Goal: Use online tool/utility: Utilize a website feature to perform a specific function

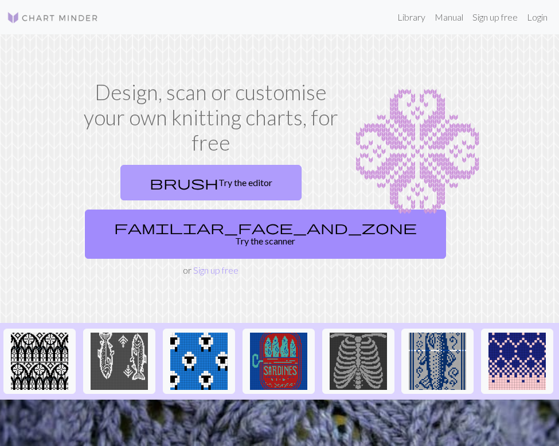
click at [197, 178] on link "brush Try the editor" at bounding box center [210, 183] width 181 height 36
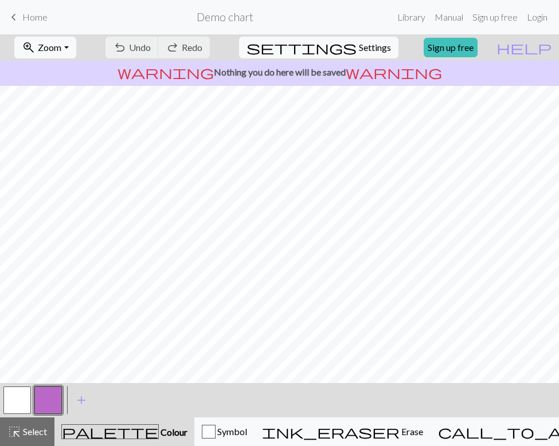
click at [15, 401] on button "button" at bounding box center [16, 400] width 27 height 27
click at [54, 394] on button "button" at bounding box center [47, 400] width 27 height 27
click at [22, 396] on button "button" at bounding box center [16, 400] width 27 height 27
click at [47, 398] on button "button" at bounding box center [47, 400] width 27 height 27
click at [14, 395] on button "button" at bounding box center [16, 400] width 27 height 27
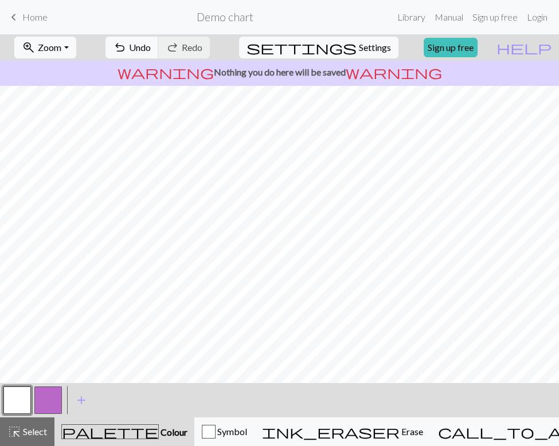
click at [54, 396] on button "button" at bounding box center [47, 400] width 27 height 27
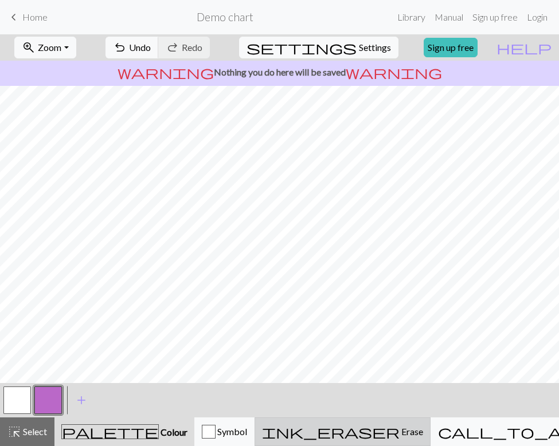
click at [350, 430] on span "ink_eraser" at bounding box center [330, 432] width 137 height 16
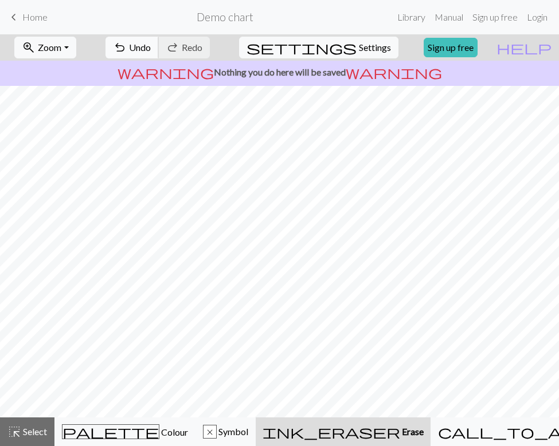
click at [151, 48] on span "Undo" at bounding box center [140, 47] width 22 height 11
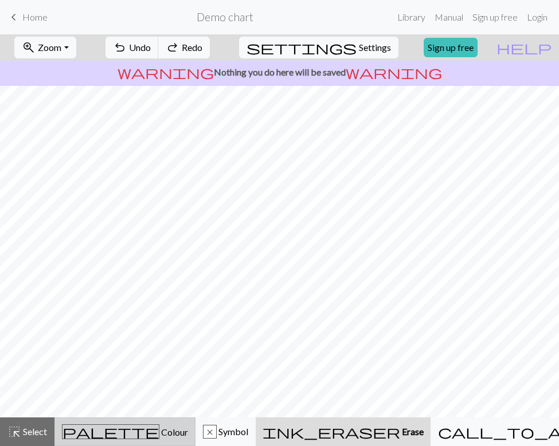
click at [89, 422] on button "palette Colour Colour" at bounding box center [124, 432] width 141 height 29
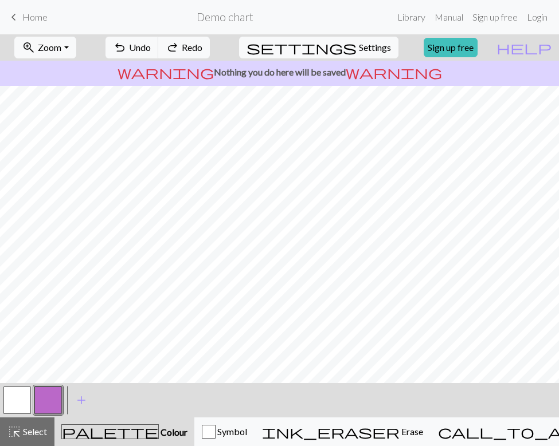
click at [36, 402] on button "button" at bounding box center [47, 400] width 27 height 27
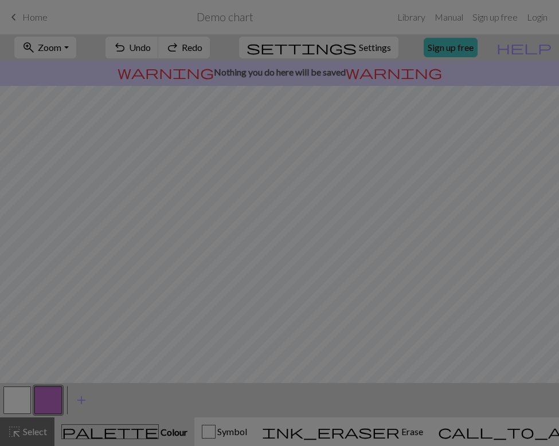
click at [18, 398] on div "Edit colour Name CC1 Use advanced picker workspace_premium Become a Pro user to…" at bounding box center [279, 223] width 559 height 446
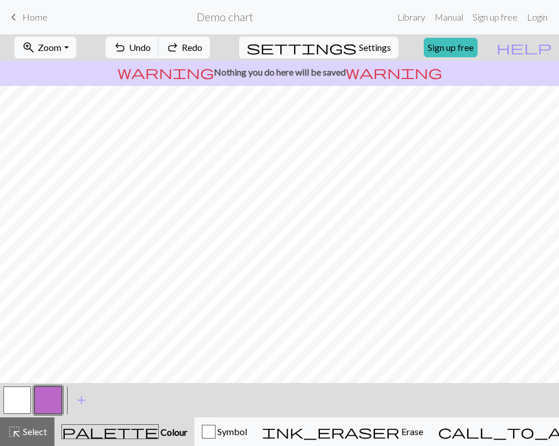
click at [18, 398] on button "button" at bounding box center [16, 400] width 27 height 27
click at [52, 394] on button "button" at bounding box center [47, 400] width 27 height 27
click at [24, 397] on button "button" at bounding box center [16, 400] width 27 height 27
